Goal: Information Seeking & Learning: Find contact information

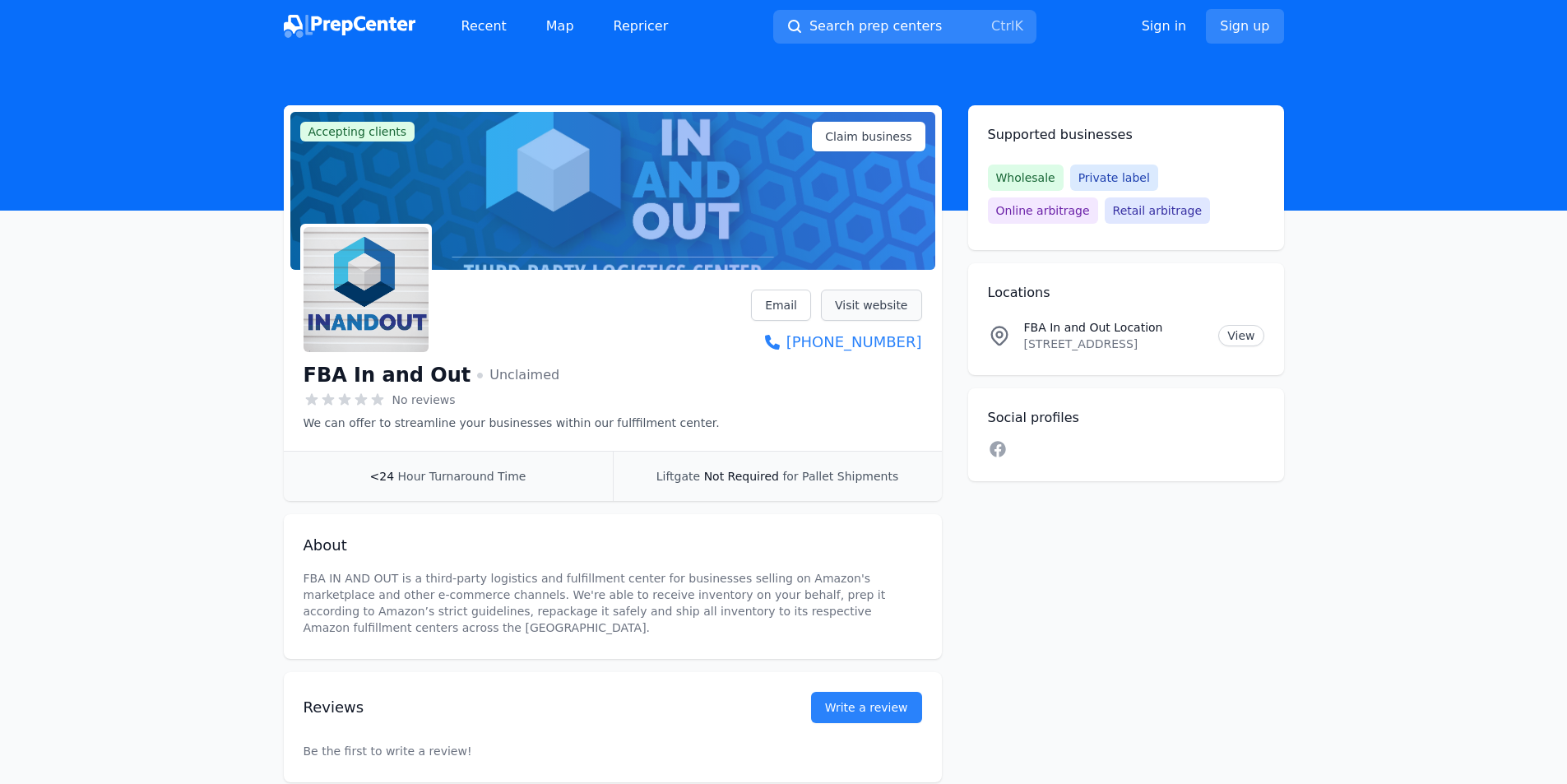
click at [862, 304] on link "Visit website" at bounding box center [872, 305] width 102 height 31
click at [901, 305] on link "Visit website" at bounding box center [872, 305] width 102 height 31
click at [893, 295] on link "Visit website" at bounding box center [872, 305] width 102 height 31
drag, startPoint x: 1019, startPoint y: 330, endPoint x: 1158, endPoint y: 332, distance: 139.0
click at [1158, 332] on div "FBA In and Out Location 2618 Oak Street, Santa Ana, CA, 92707, US View" at bounding box center [1126, 335] width 276 height 33
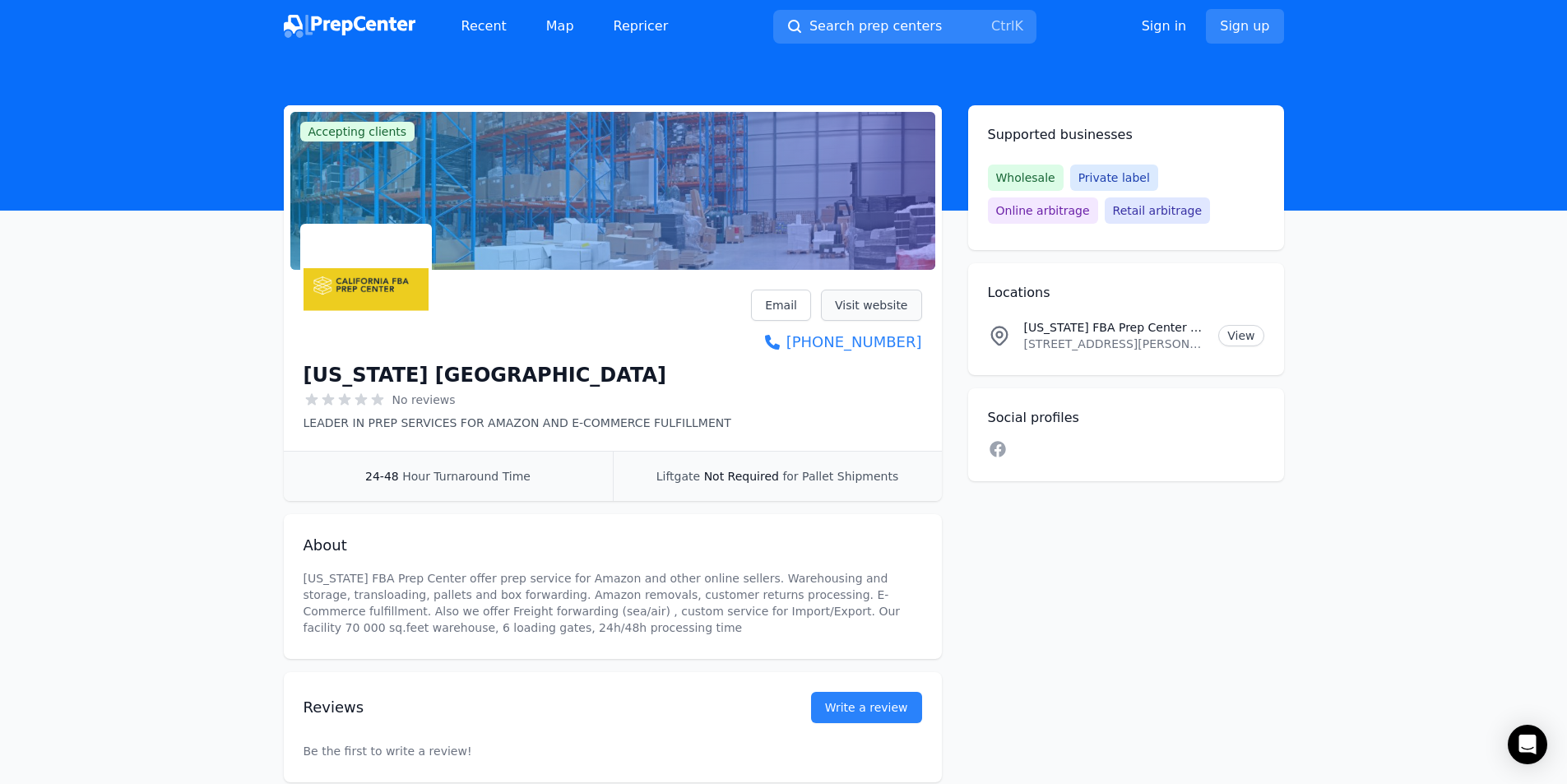
click at [889, 306] on link "Visit website" at bounding box center [872, 305] width 102 height 31
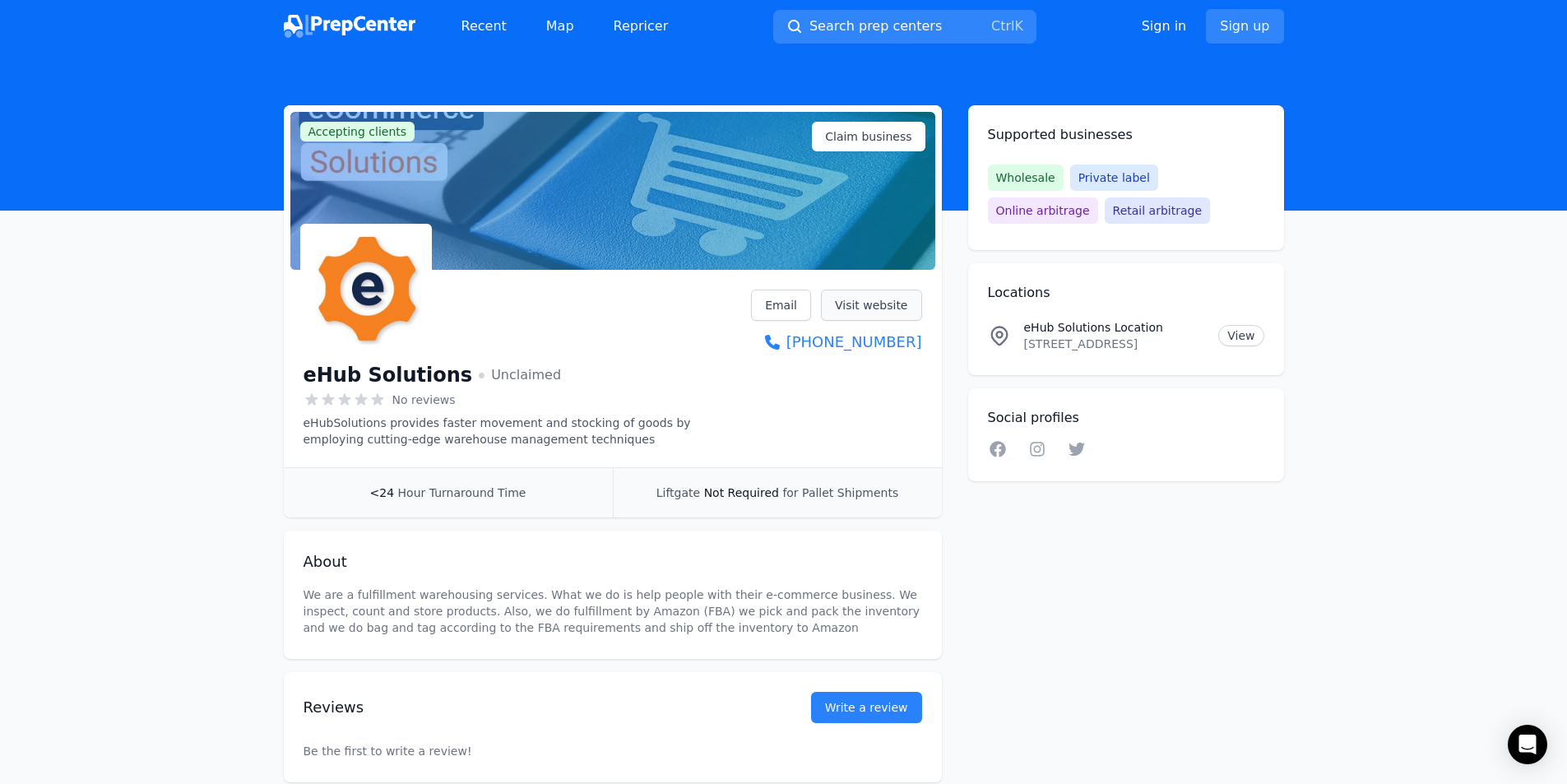
click at [897, 315] on link "Visit website" at bounding box center [872, 305] width 102 height 31
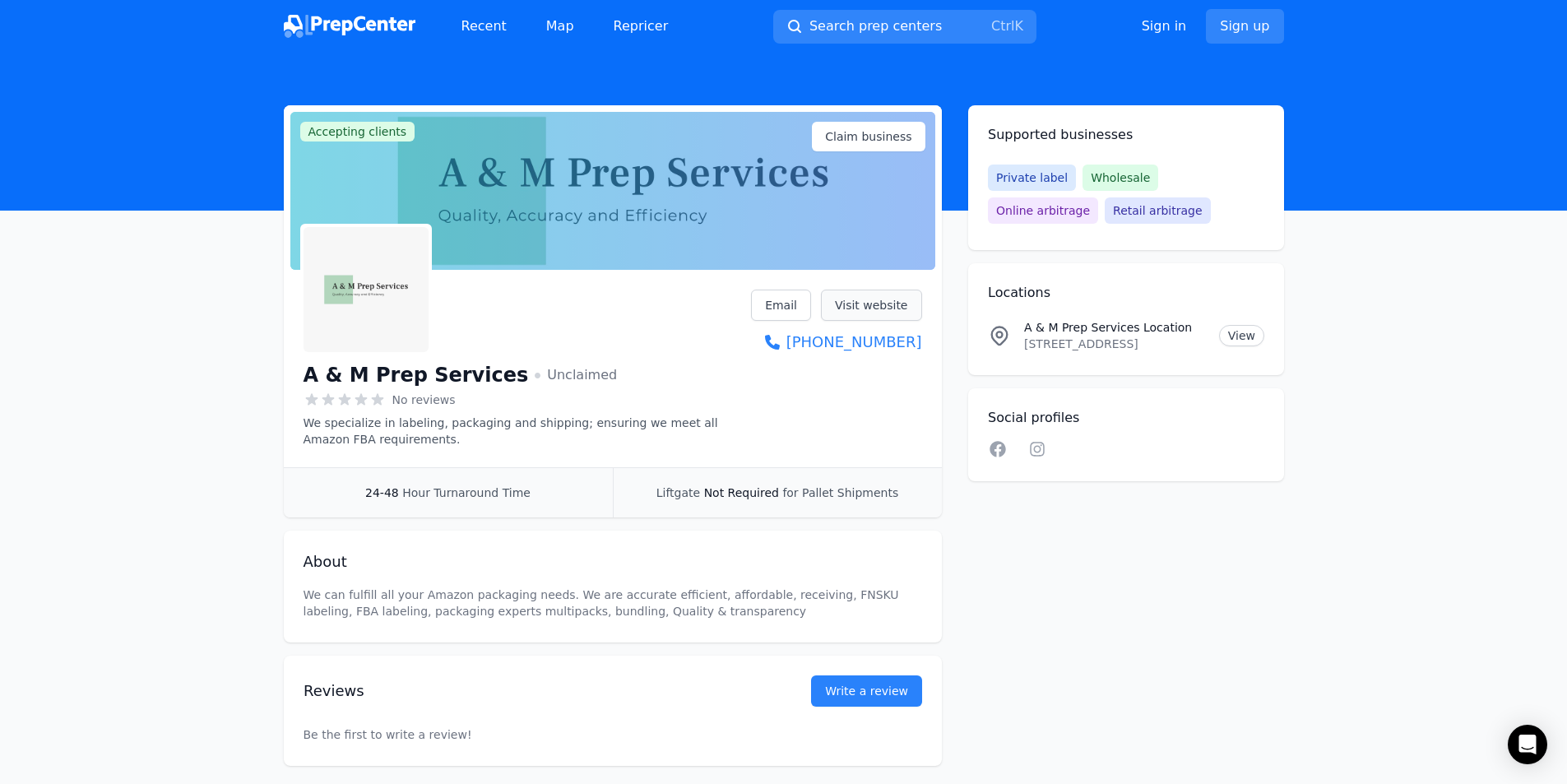
click at [888, 312] on link "Visit website" at bounding box center [872, 305] width 102 height 31
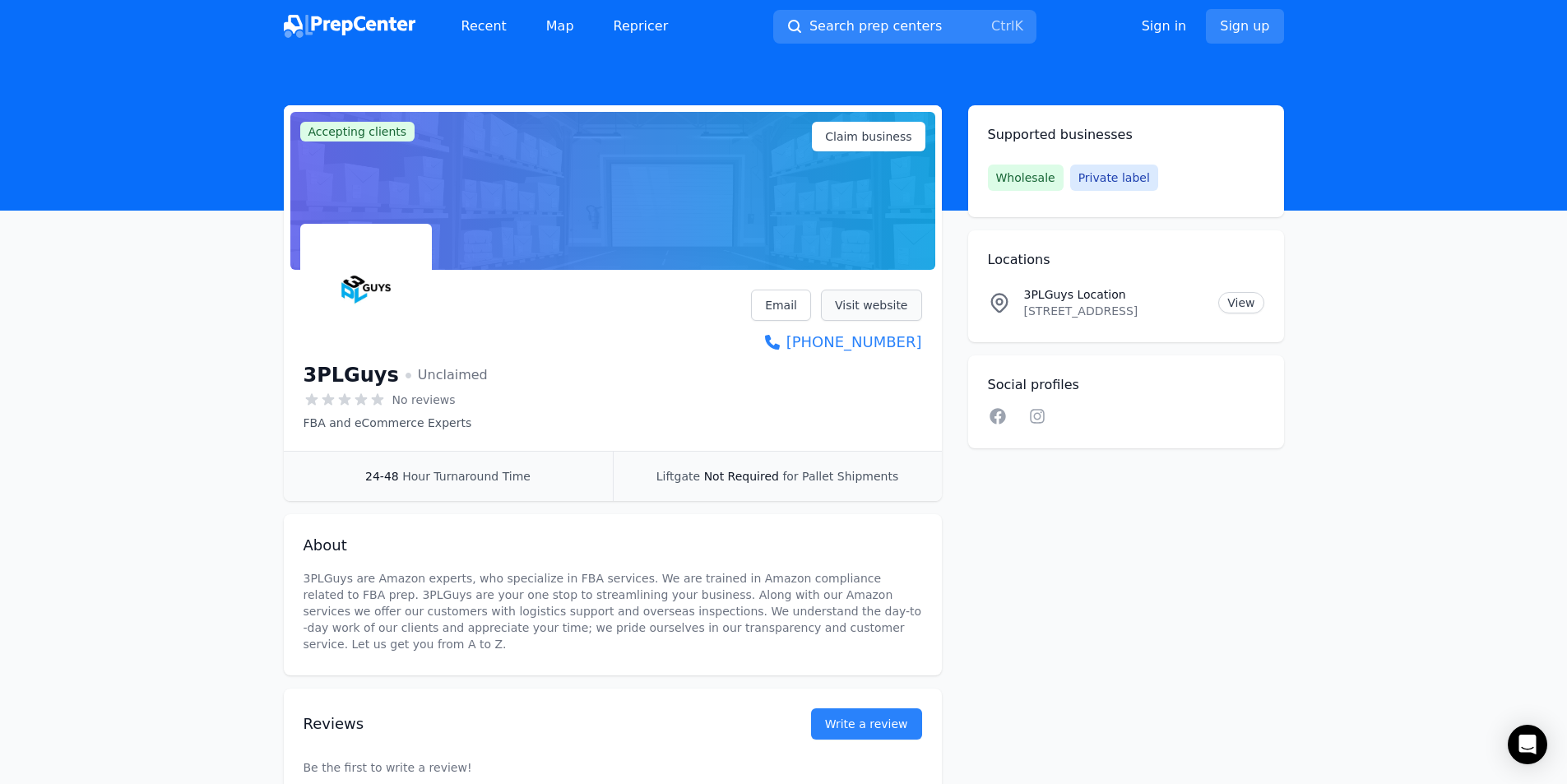
click at [849, 304] on link "Visit website" at bounding box center [872, 305] width 102 height 31
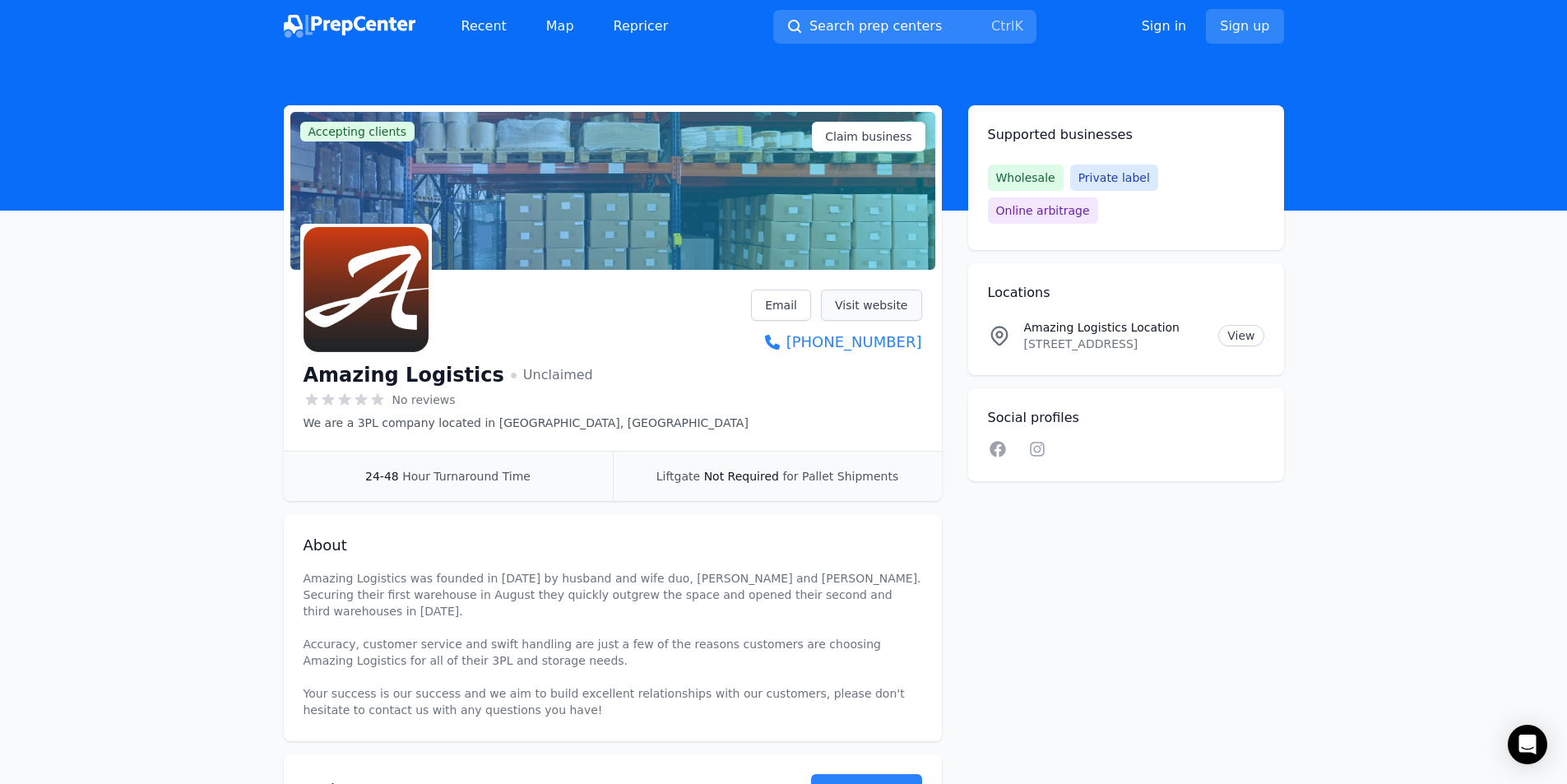
click at [893, 307] on link "Visit website" at bounding box center [872, 305] width 102 height 31
drag, startPoint x: 470, startPoint y: 380, endPoint x: 301, endPoint y: 372, distance: 169.2
click at [301, 371] on div "Amazing Logistics Unclaimed No reviews We are a 3PL company located in Valencia…" at bounding box center [613, 363] width 658 height 175
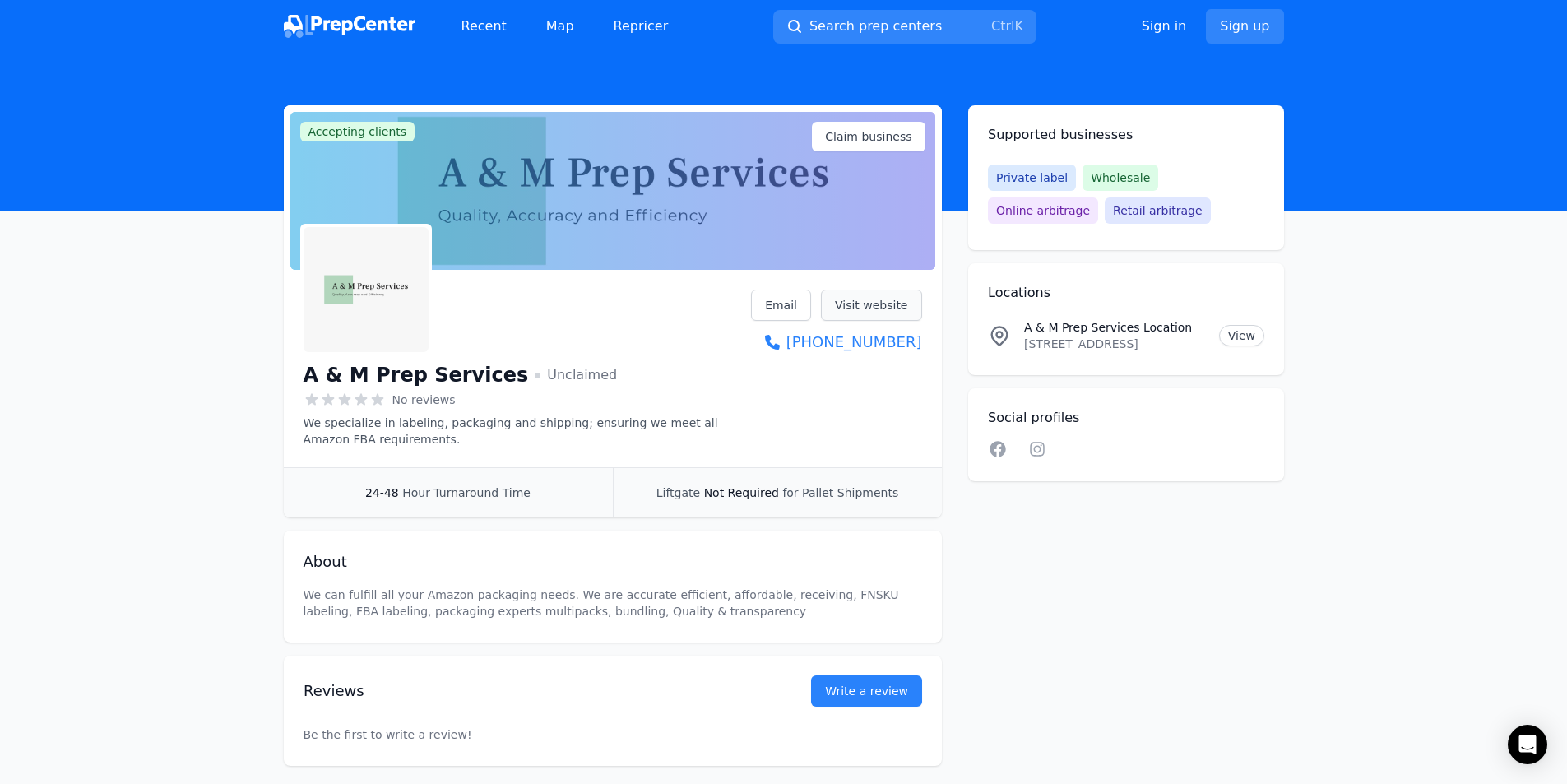
click at [847, 306] on link "Visit website" at bounding box center [872, 305] width 102 height 31
click at [896, 305] on link "Visit website" at bounding box center [872, 305] width 102 height 31
